Goal: Find specific page/section: Find specific page/section

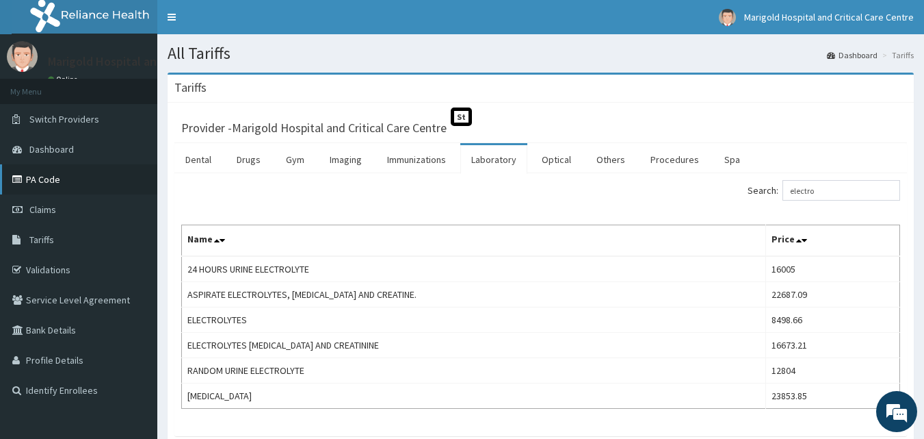
click at [105, 184] on link "PA Code" at bounding box center [78, 179] width 157 height 30
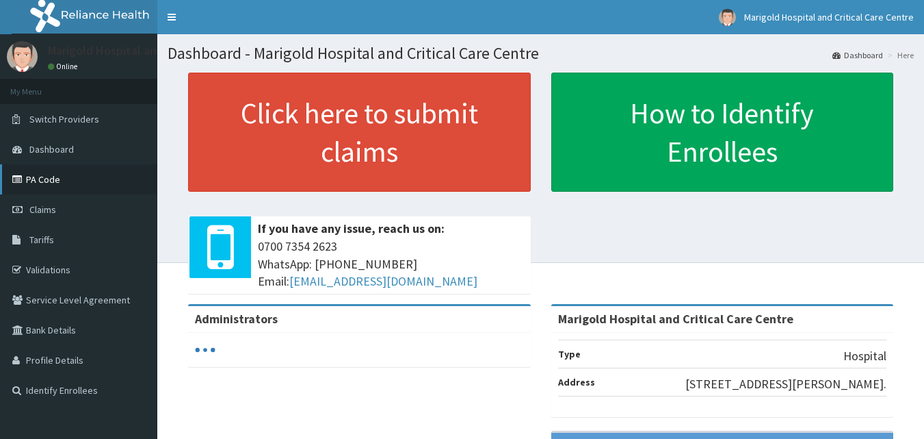
click at [51, 178] on link "PA Code" at bounding box center [78, 179] width 157 height 30
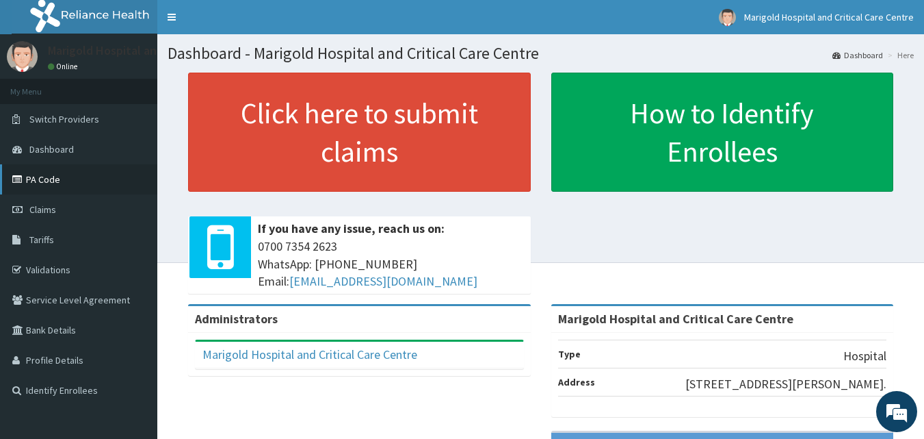
click at [64, 185] on link "PA Code" at bounding box center [78, 179] width 157 height 30
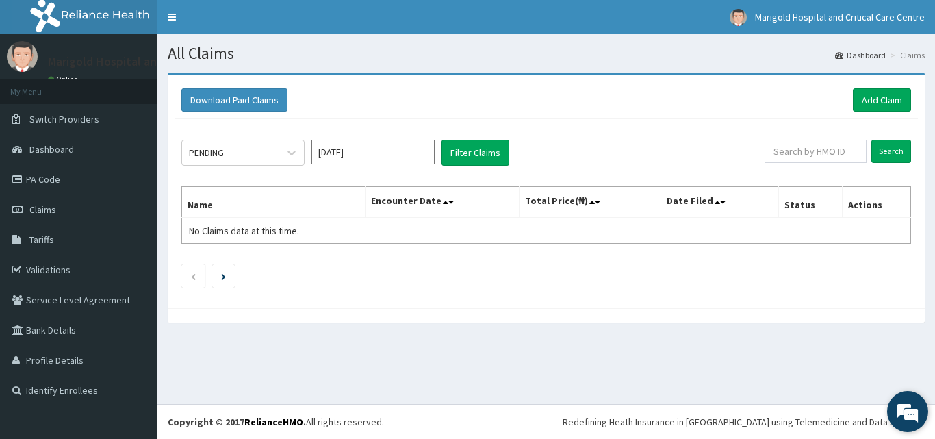
click at [904, 415] on em at bounding box center [907, 411] width 37 height 37
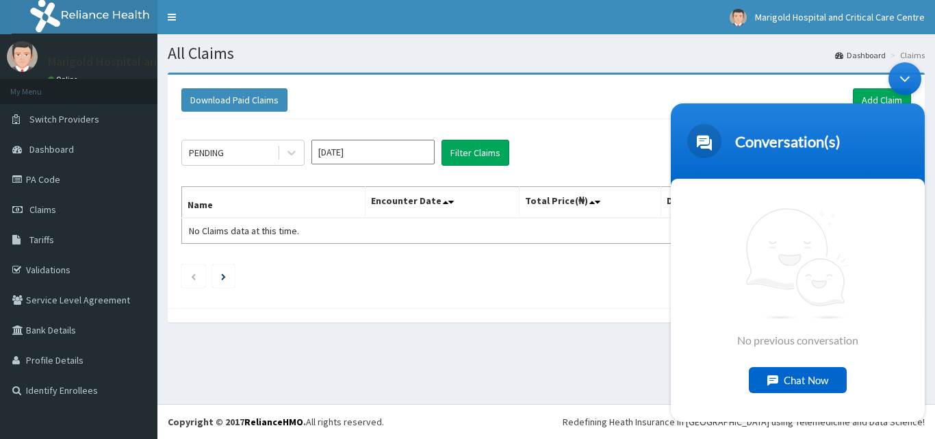
click at [528, 349] on div "All Claims Dashboard Claims Download Paid Claims Add Claim × Note you can only …" at bounding box center [545, 218] width 777 height 369
click at [904, 73] on div "Minimize live chat window" at bounding box center [904, 78] width 33 height 33
